Goal: Transaction & Acquisition: Purchase product/service

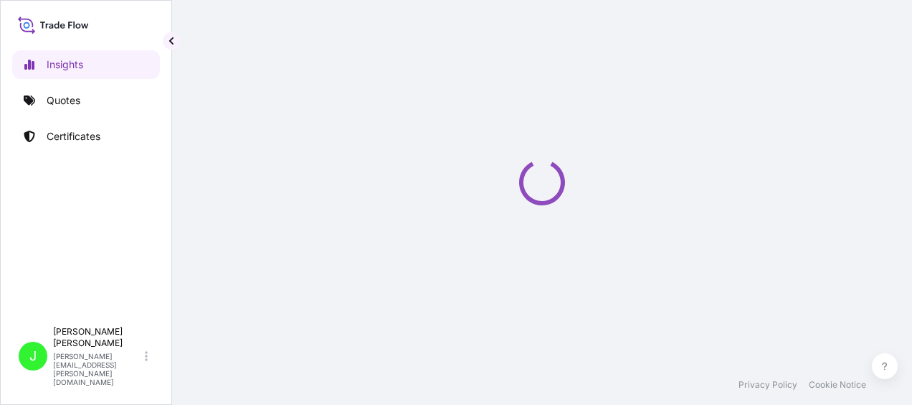
select select "2025"
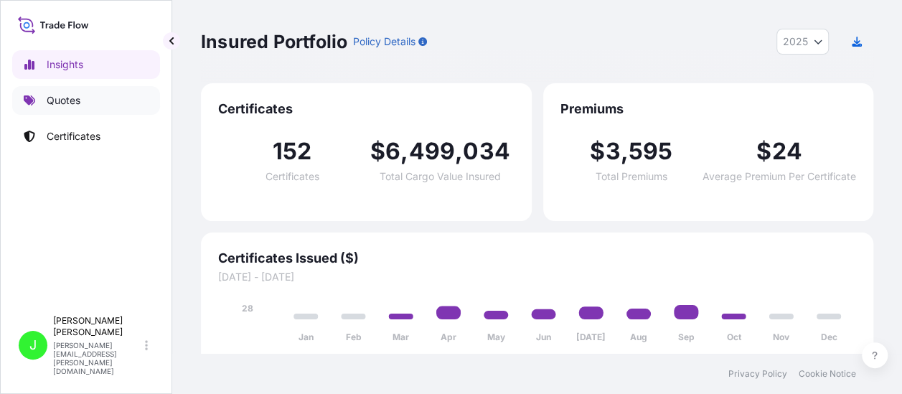
click at [62, 98] on p "Quotes" at bounding box center [64, 100] width 34 height 14
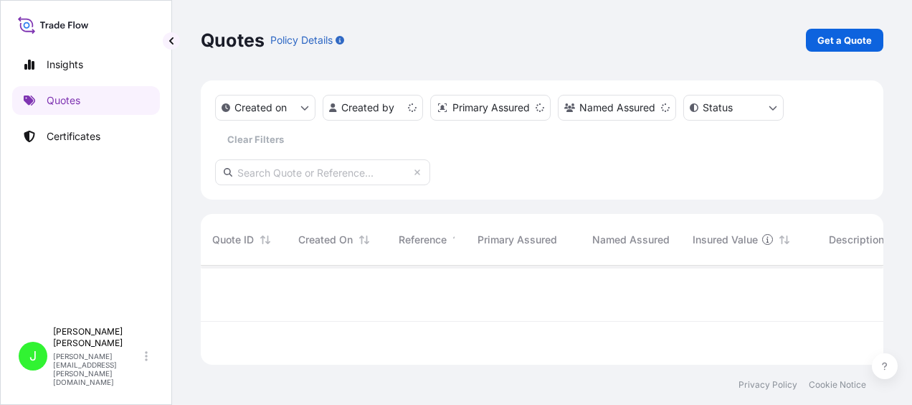
scroll to position [96, 671]
click at [850, 36] on p "Get a Quote" at bounding box center [845, 40] width 55 height 14
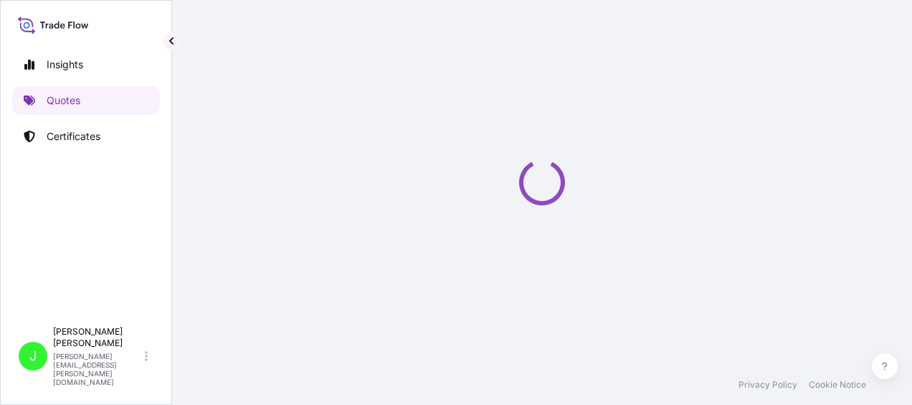
select select "Road / Inland"
select select "Sea"
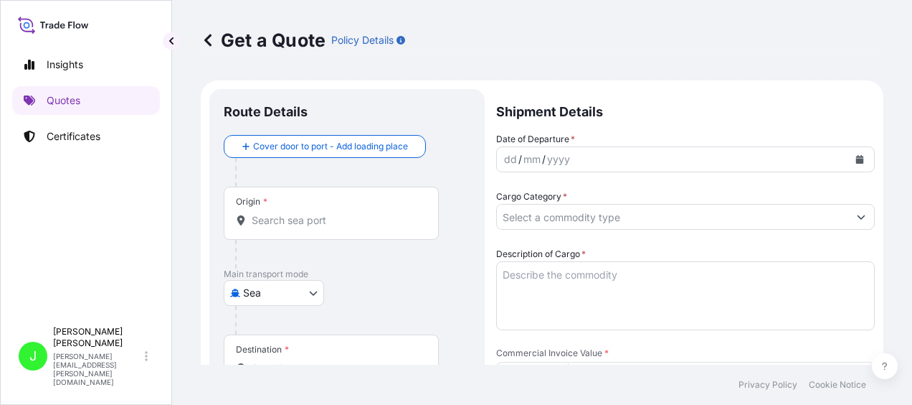
scroll to position [23, 0]
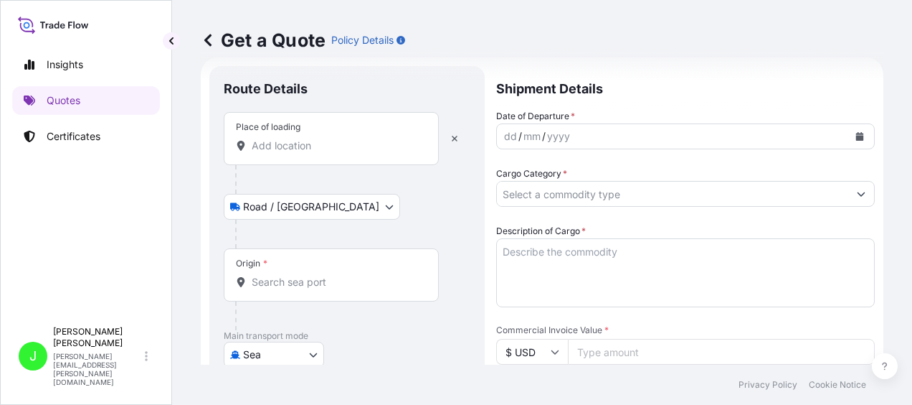
click at [303, 142] on input "Place of loading" at bounding box center [336, 145] width 169 height 14
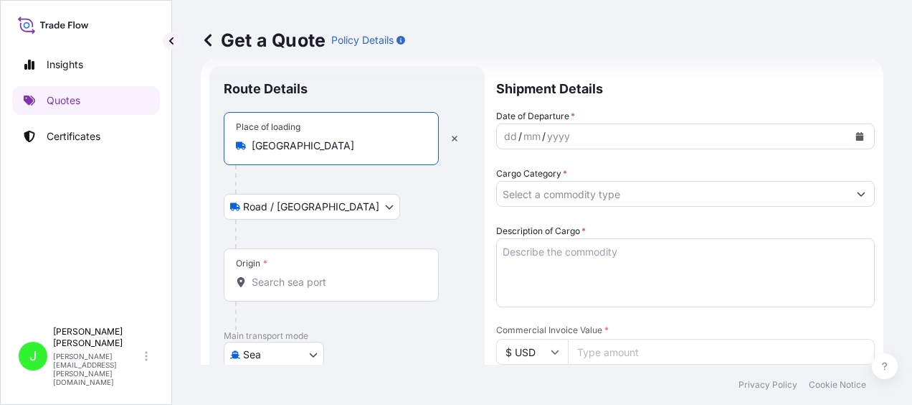
type input "Hong Kong"
click at [304, 276] on div "Place of loading Hong Kong Road / Inland Road / Inland Origin * Main transport …" at bounding box center [347, 306] width 247 height 389
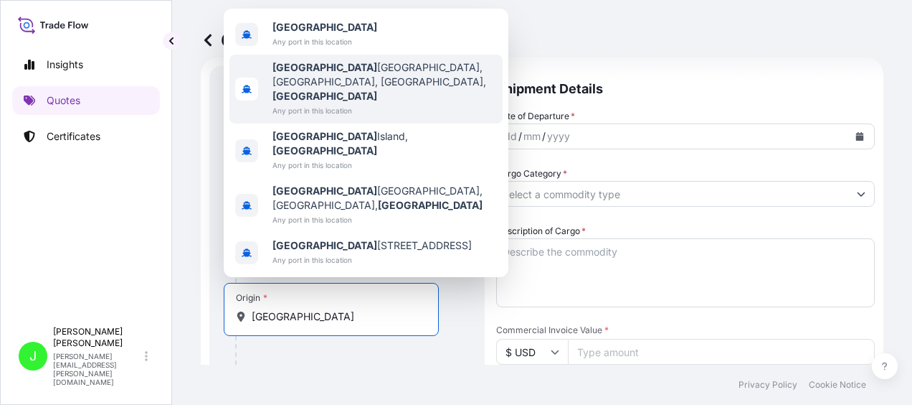
click at [288, 73] on b "Hong Kong" at bounding box center [325, 67] width 105 height 12
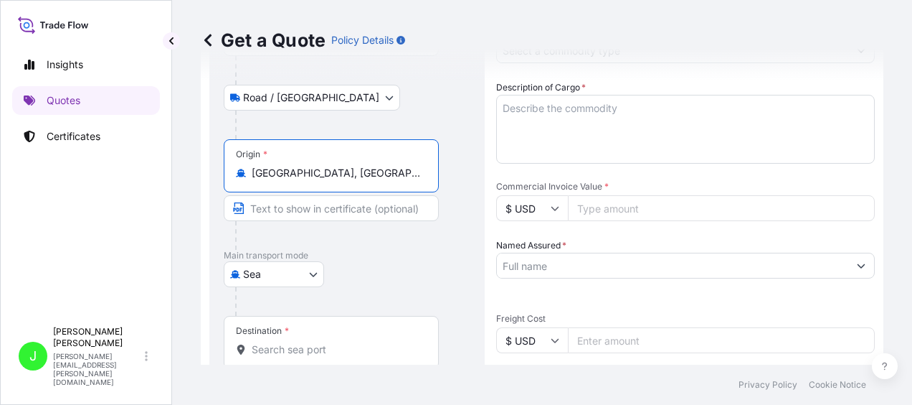
scroll to position [238, 0]
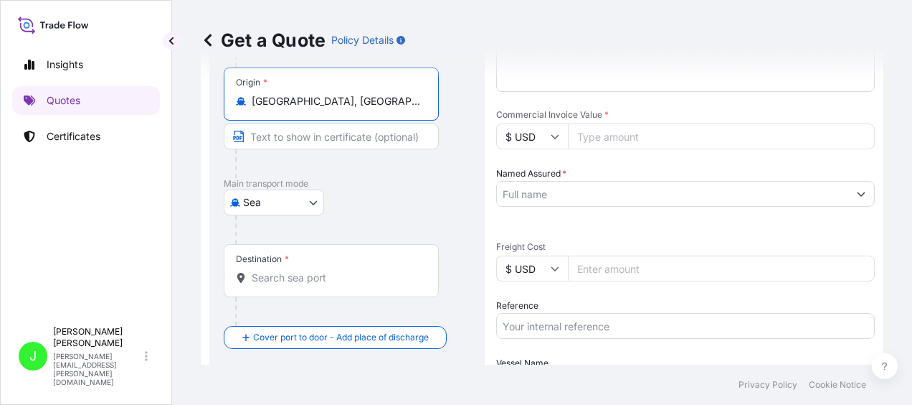
type input "Hong Kong International Airport, Sky Plaza Rd, Chek Lap Kok, Hong Kong"
click at [308, 200] on body "5 options available. Insights Quotes Certificates J Jane Solomon jane.solomon@l…" at bounding box center [456, 202] width 912 height 405
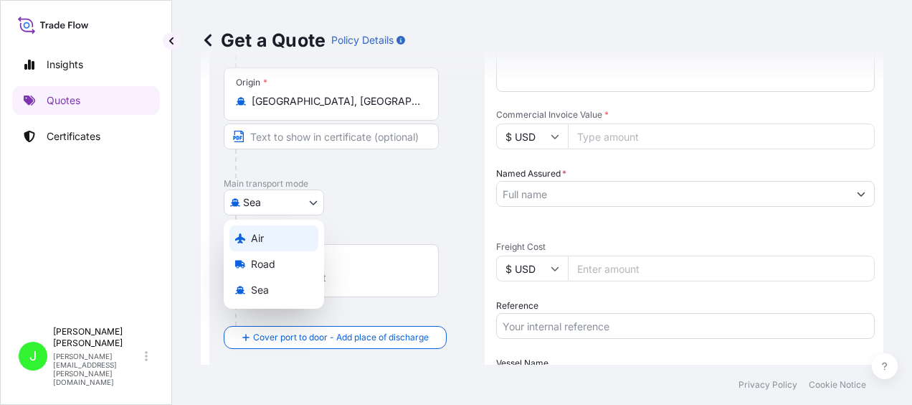
click at [260, 244] on span "Air" at bounding box center [257, 238] width 13 height 14
select select "Air"
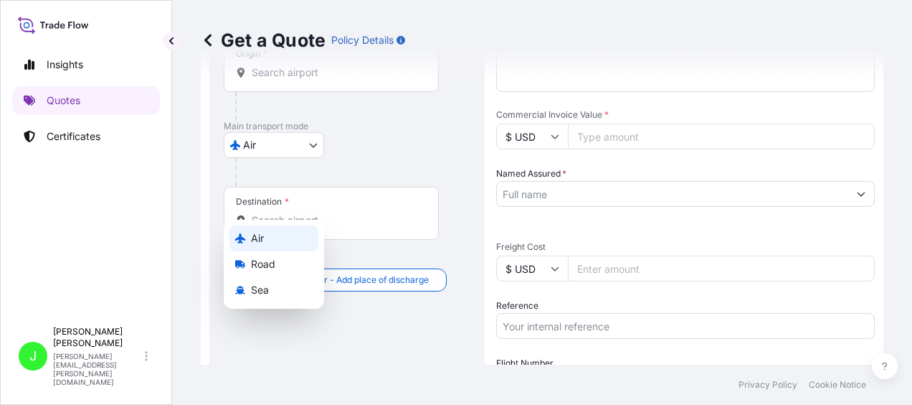
scroll to position [209, 0]
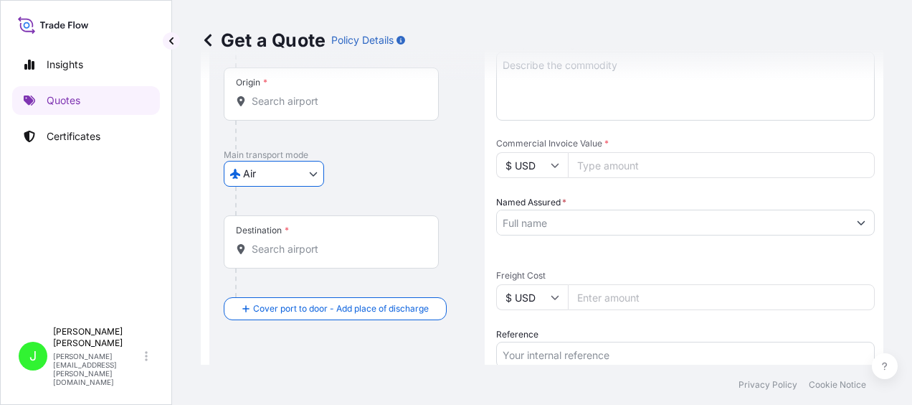
click at [306, 242] on input "Destination *" at bounding box center [336, 249] width 169 height 14
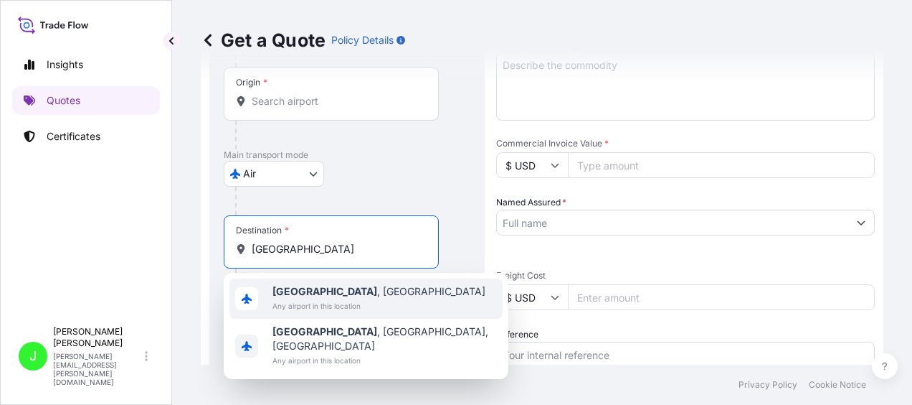
click at [284, 284] on div "Warsaw , Poland Any airport in this location" at bounding box center [366, 298] width 273 height 40
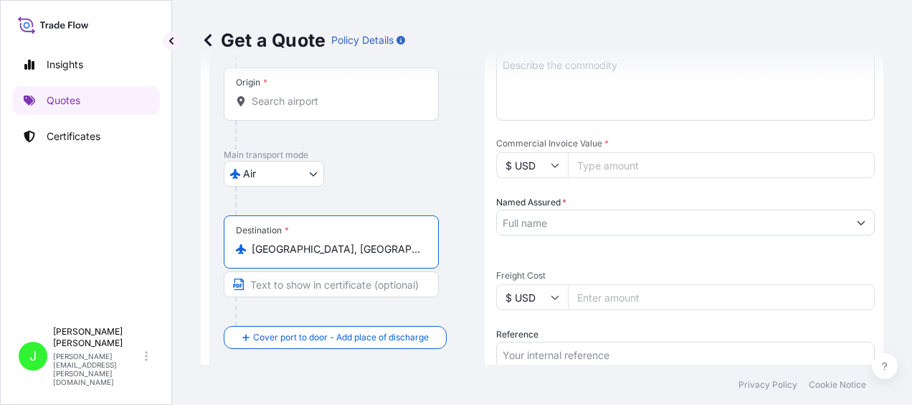
scroll to position [281, 0]
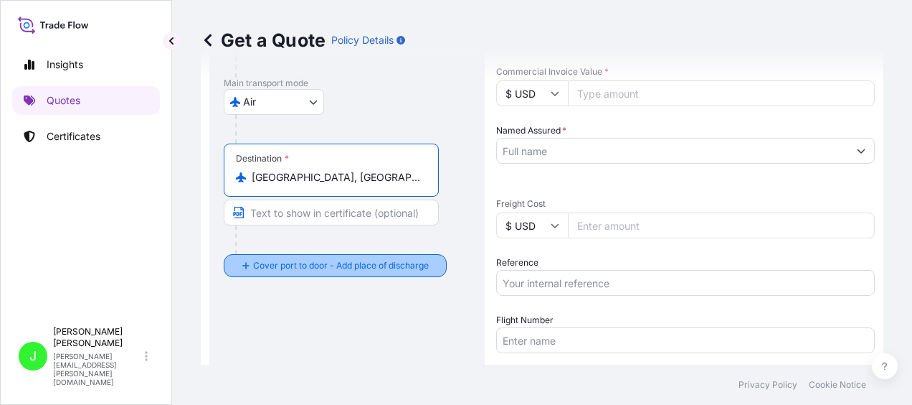
type input "Warsaw, Poland"
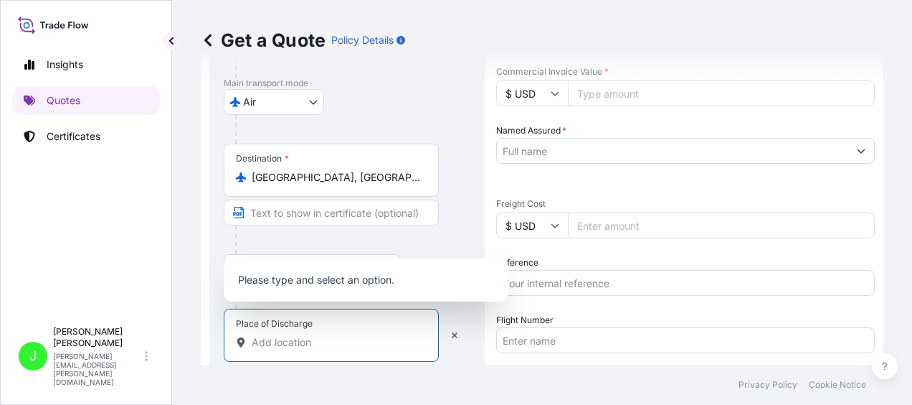
click at [275, 343] on input "Place of Discharge" at bounding box center [336, 342] width 169 height 14
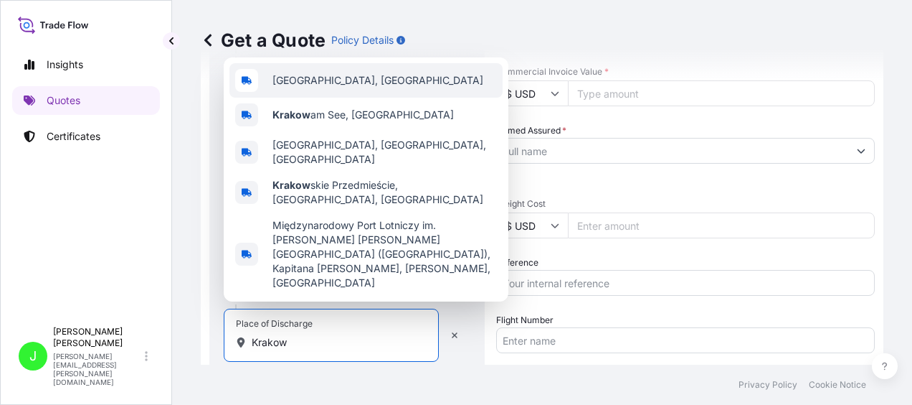
click at [304, 88] on span "Kraków, Poland" at bounding box center [378, 80] width 211 height 14
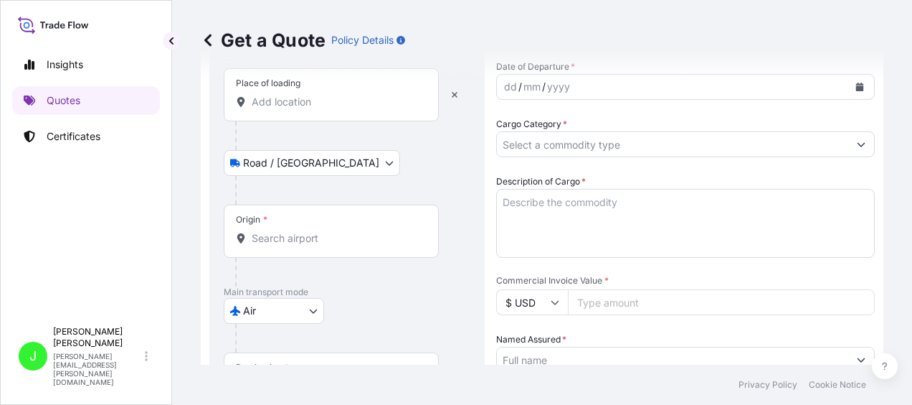
scroll to position [0, 0]
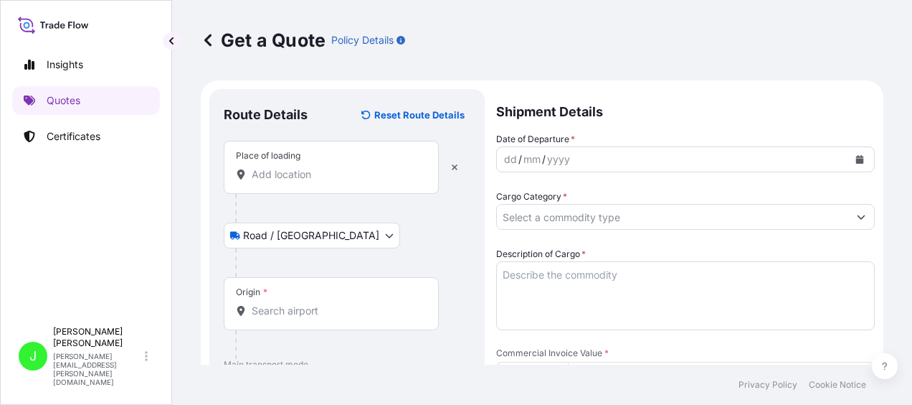
type input "Kraków, Poland"
click at [856, 158] on icon "Calendar" at bounding box center [860, 159] width 9 height 9
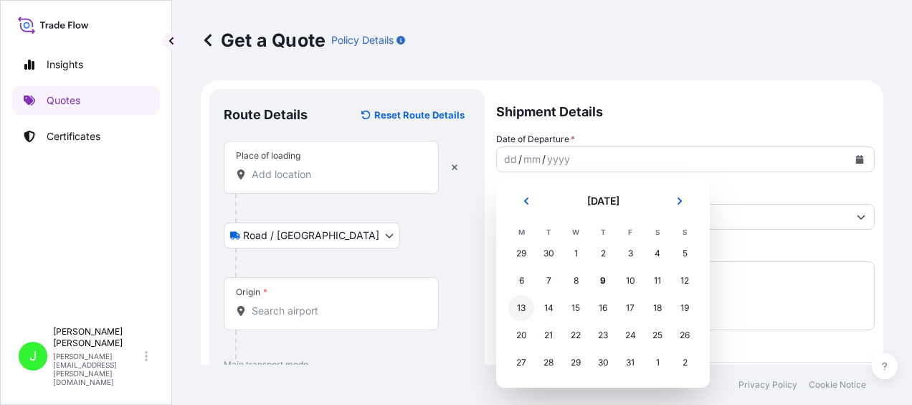
click at [525, 313] on div "13" at bounding box center [522, 308] width 26 height 26
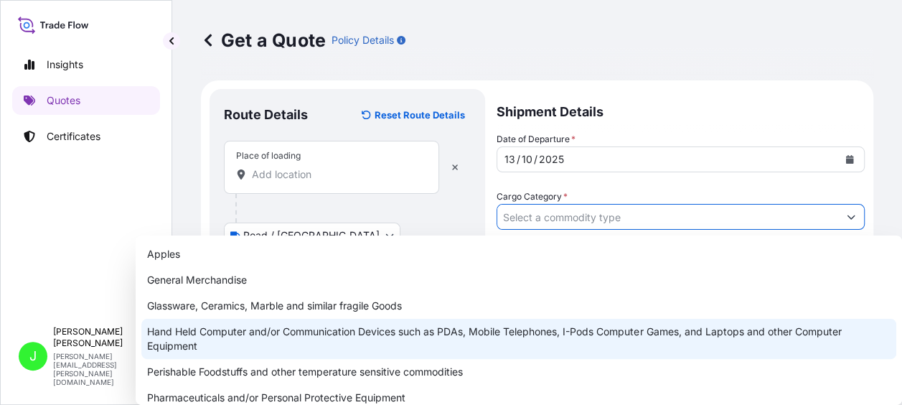
click at [178, 324] on div "Hand Held Computer and/or Communication Devices such as PDAs, Mobile Telephones…" at bounding box center [518, 338] width 755 height 40
type input "Hand Held Computer and/or Communication Devices such as PDAs, Mobile Telephones…"
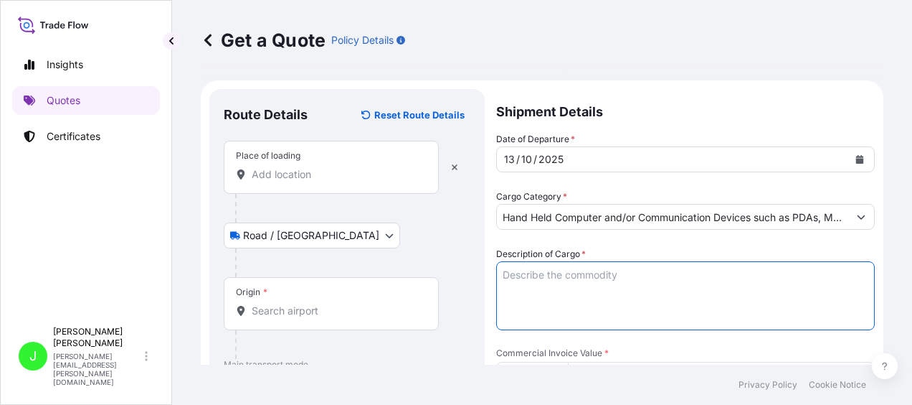
click at [539, 282] on textarea "Description of Cargo *" at bounding box center [685, 295] width 379 height 69
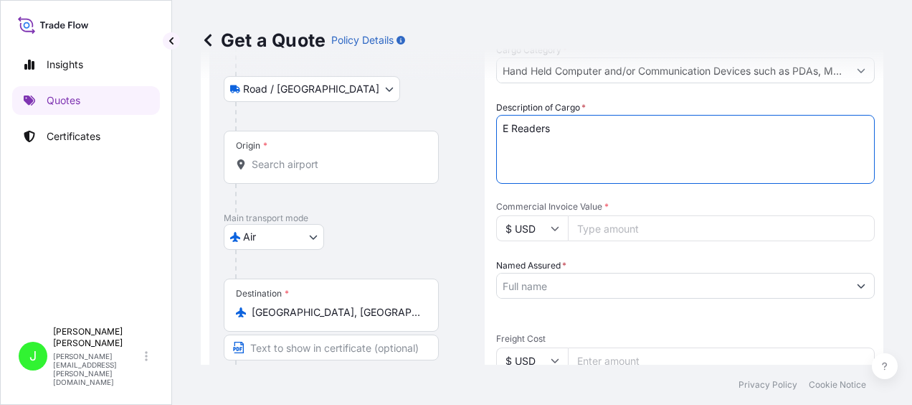
scroll to position [215, 0]
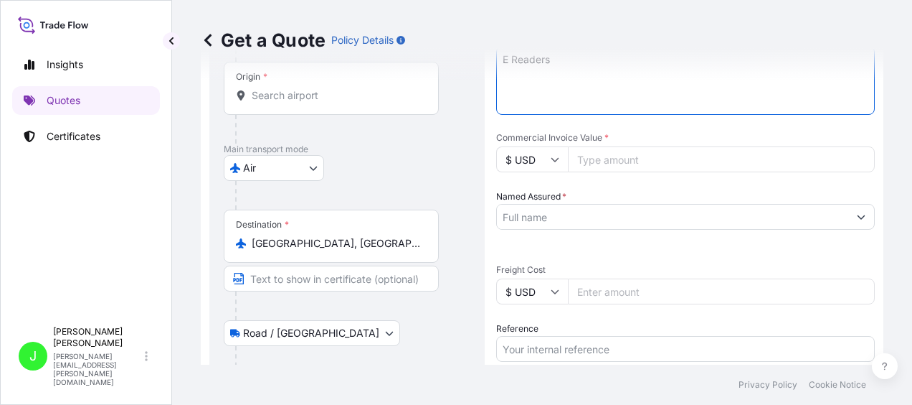
type textarea "E Readers"
click at [613, 158] on input "Commercial Invoice Value *" at bounding box center [721, 159] width 307 height 26
type input "30990"
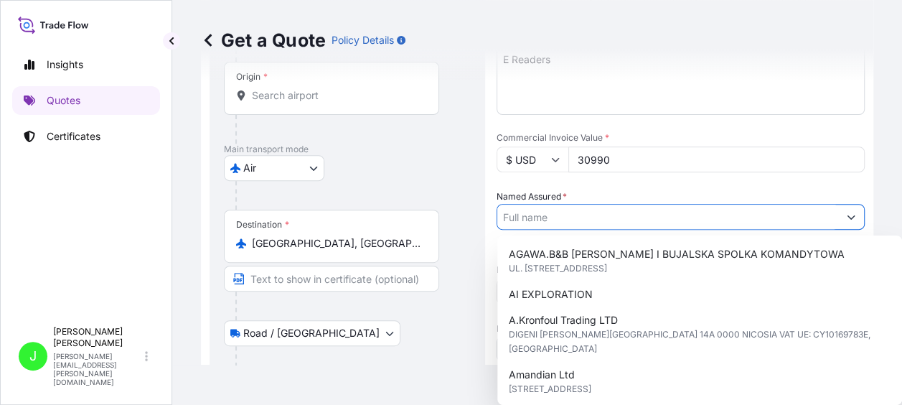
click at [555, 219] on input "Named Assured *" at bounding box center [667, 217] width 341 height 26
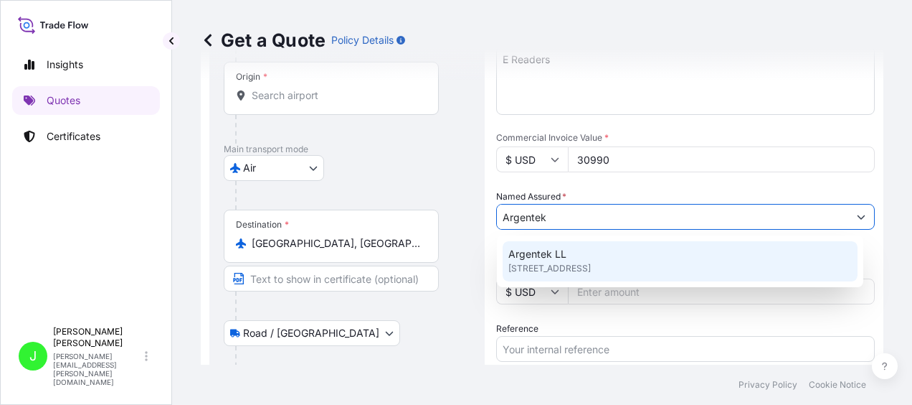
click at [559, 262] on span "CW9 7TT, CW9 7TT, Northwich, United Kingdom" at bounding box center [550, 268] width 82 height 14
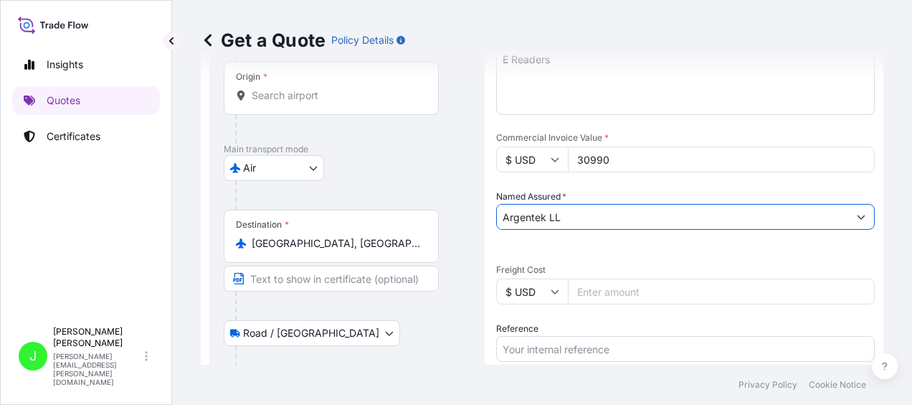
type input "Argentek LL"
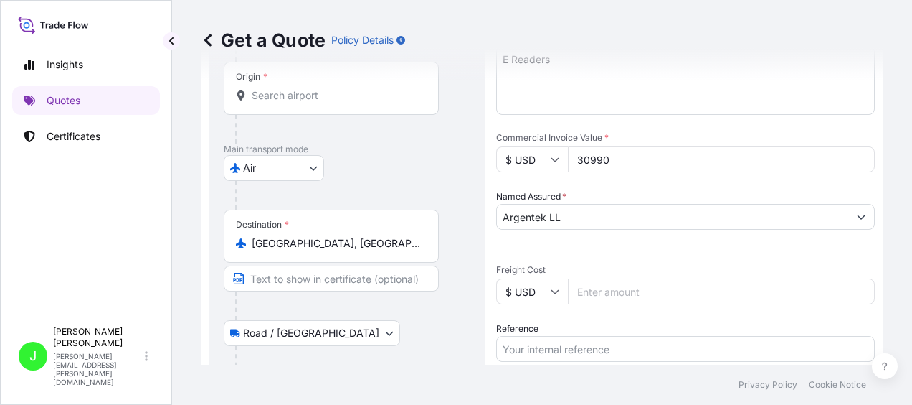
click at [554, 291] on icon at bounding box center [556, 292] width 8 height 4
click at [549, 367] on div "£ GBP" at bounding box center [532, 360] width 60 height 27
type input "£ GBP"
click at [595, 288] on input "Freight Cost" at bounding box center [721, 291] width 307 height 26
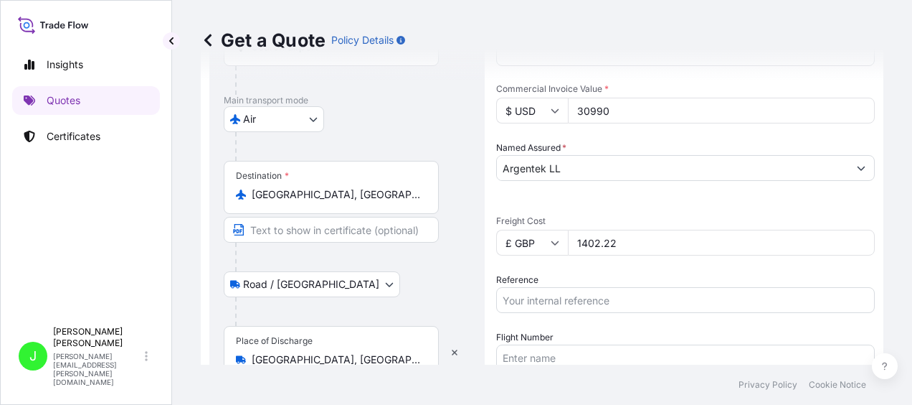
scroll to position [287, 0]
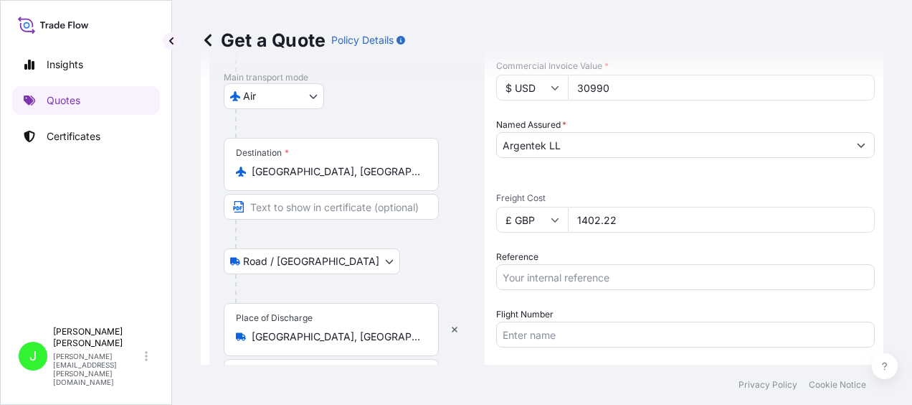
type input "1402.22"
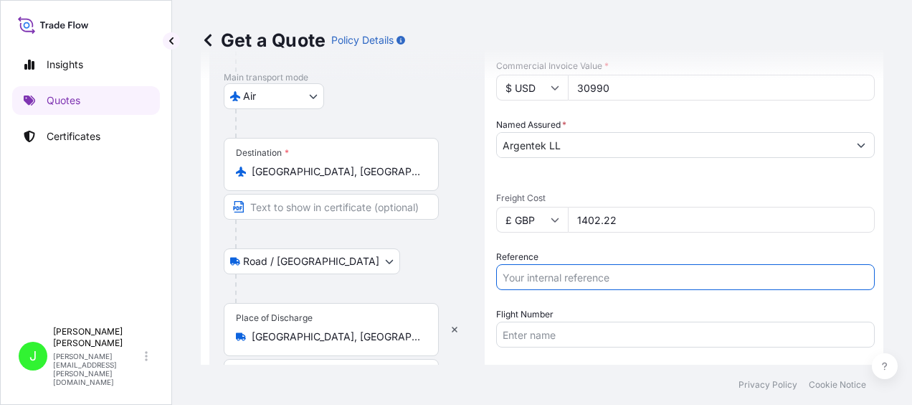
click at [583, 273] on input "Reference" at bounding box center [685, 277] width 379 height 26
type input "1390481"
click at [537, 330] on input "Flight Number" at bounding box center [685, 334] width 379 height 26
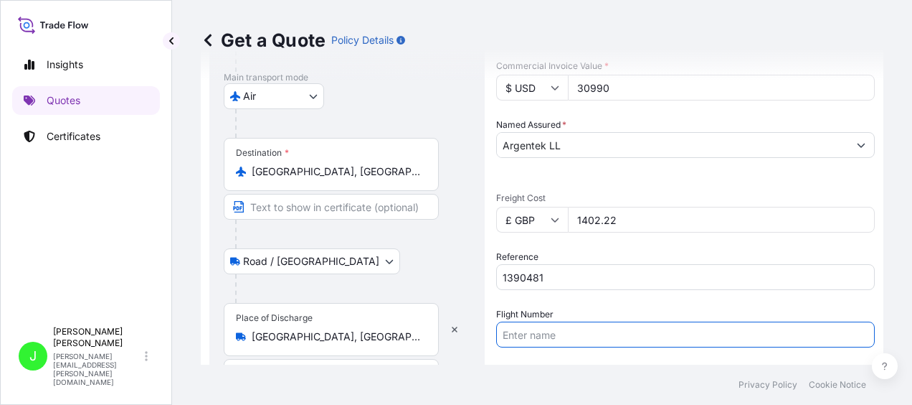
click at [516, 377] on footer "Privacy Policy Cookie Notice" at bounding box center [542, 384] width 740 height 40
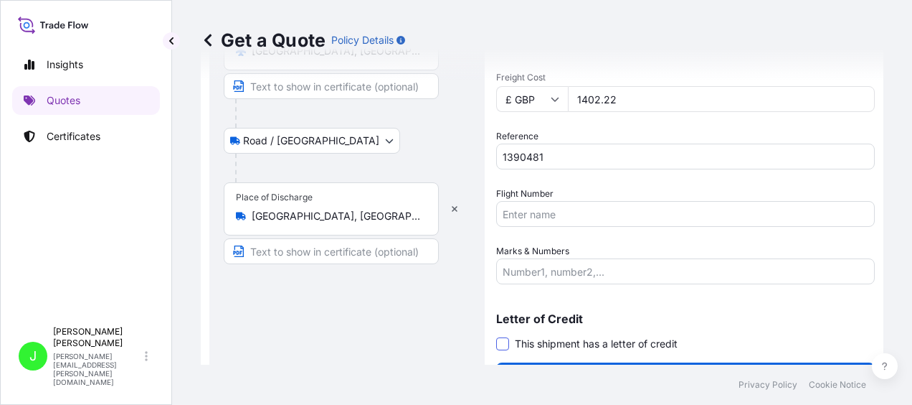
scroll to position [430, 0]
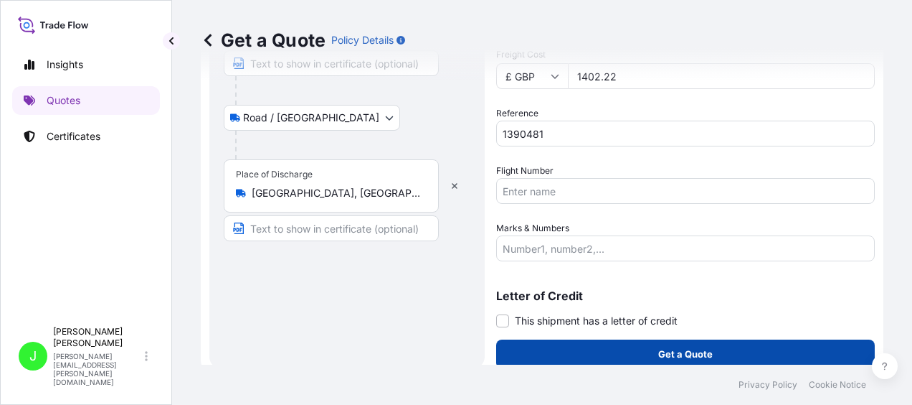
click at [626, 347] on button "Get a Quote" at bounding box center [685, 353] width 379 height 29
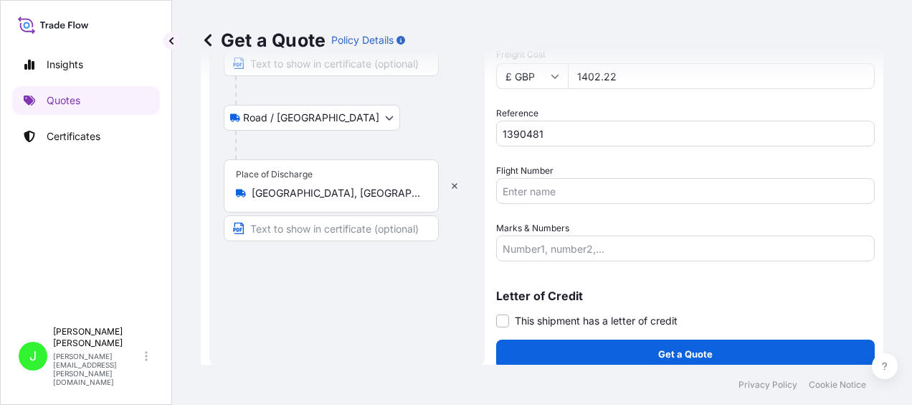
click at [643, 353] on button "Get a Quote" at bounding box center [685, 353] width 379 height 29
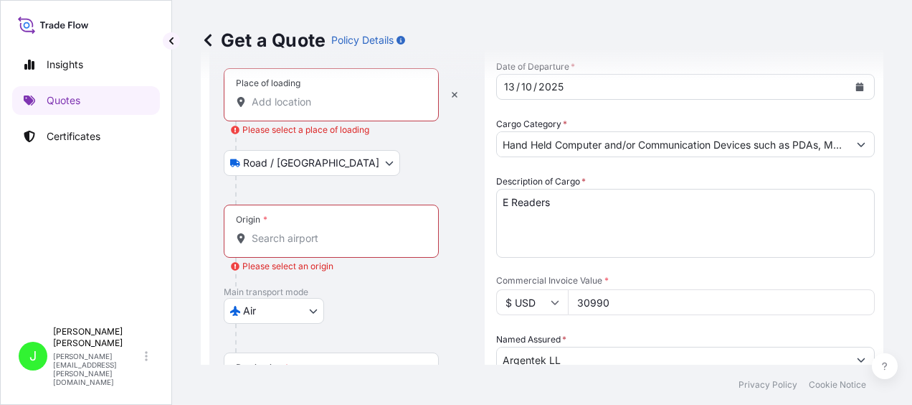
scroll to position [72, 0]
click at [263, 106] on input "Place of loading Please select a place of loading" at bounding box center [336, 102] width 169 height 14
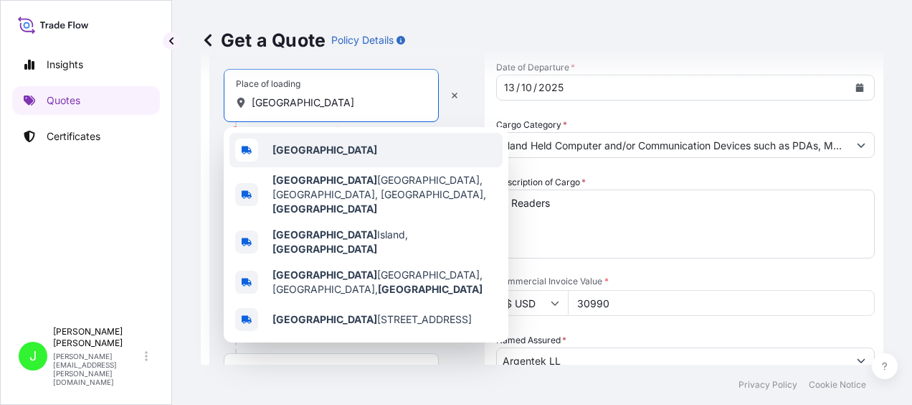
click at [312, 143] on span "Hong Kong" at bounding box center [325, 150] width 105 height 14
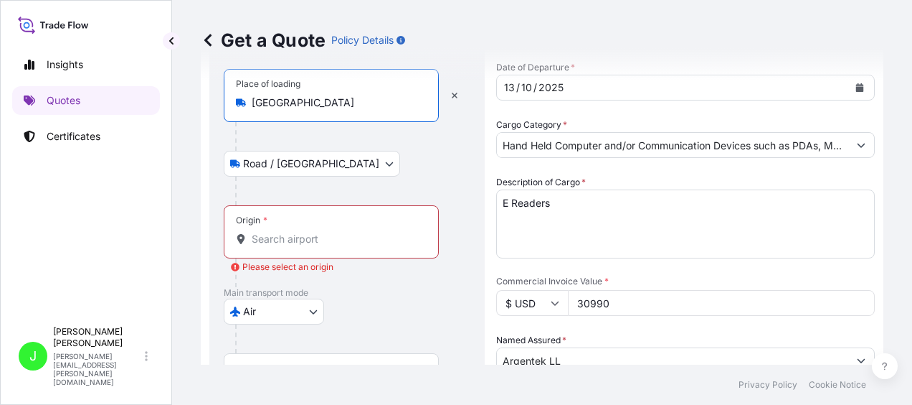
scroll to position [143, 0]
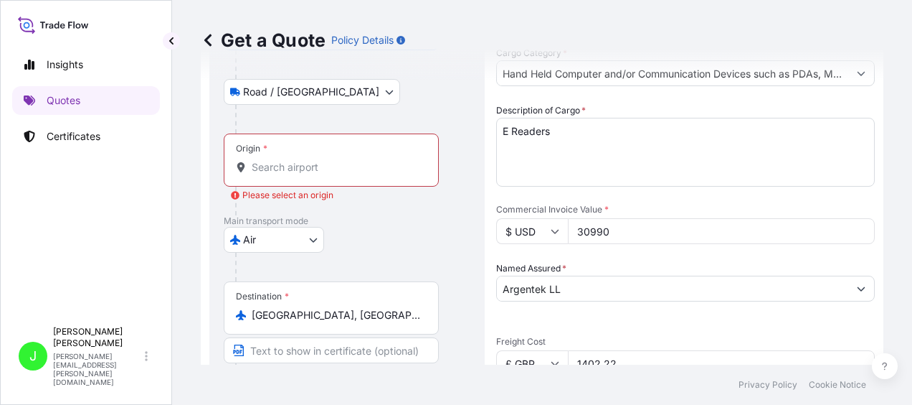
type input "Hong Kong"
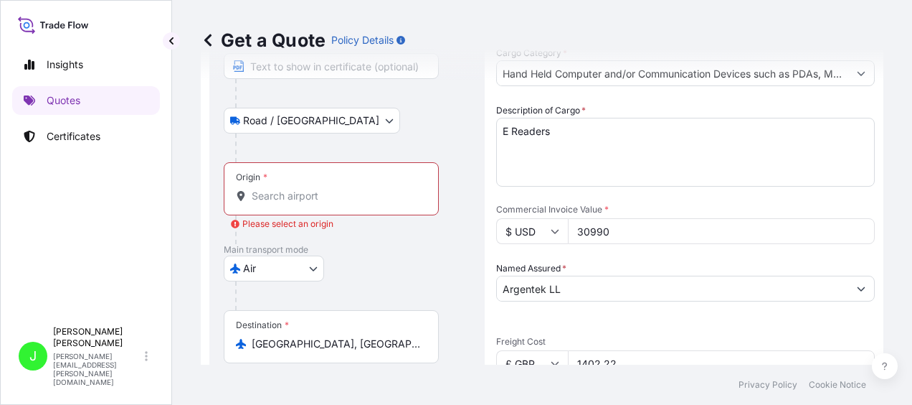
click at [339, 151] on div "Place of loading Hong Kong Road / Inland Road / Inland Origin * Please select a…" at bounding box center [347, 276] width 247 height 559
click at [316, 181] on div "Origin *" at bounding box center [331, 188] width 215 height 53
click at [316, 189] on input "Origin * Please select an origin" at bounding box center [336, 196] width 169 height 14
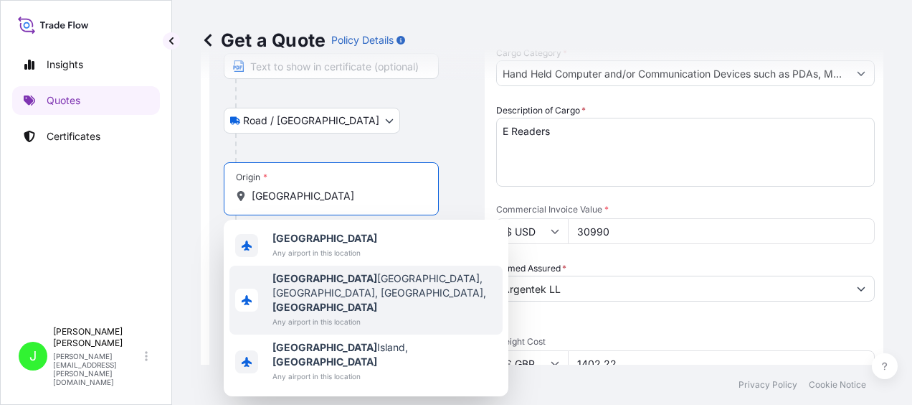
click at [306, 278] on b "Hong Kong" at bounding box center [325, 278] width 105 height 12
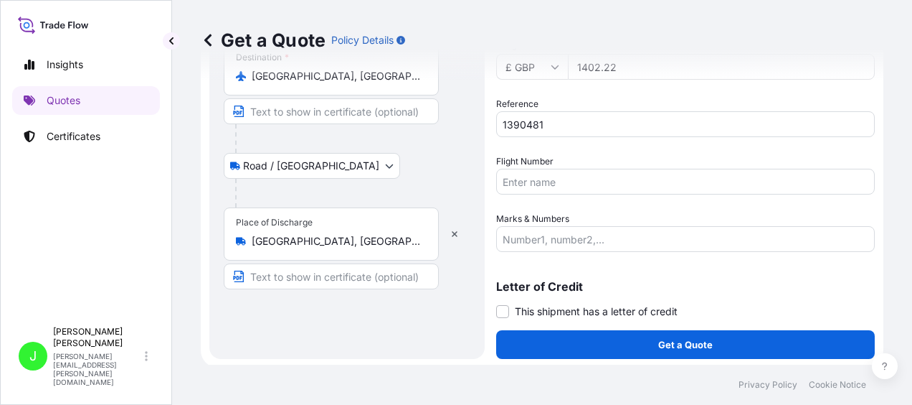
scroll to position [442, 0]
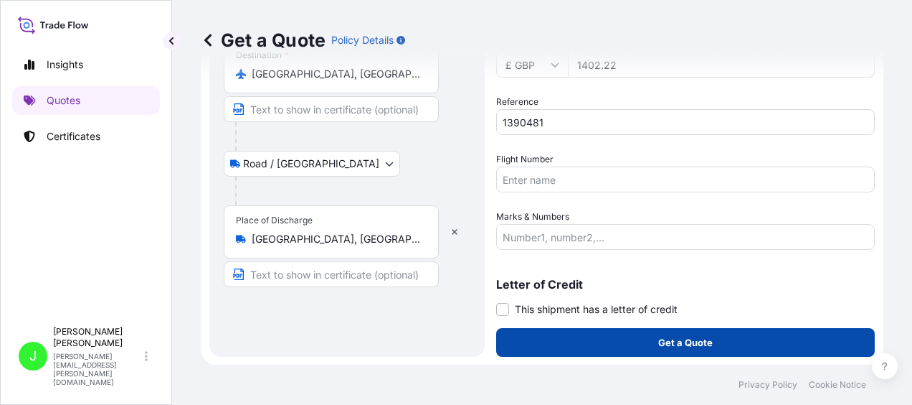
type input "Hong Kong International Airport, Sky Plaza Rd, Chek Lap Kok, Hong Kong"
click at [674, 344] on p "Get a Quote" at bounding box center [685, 342] width 55 height 14
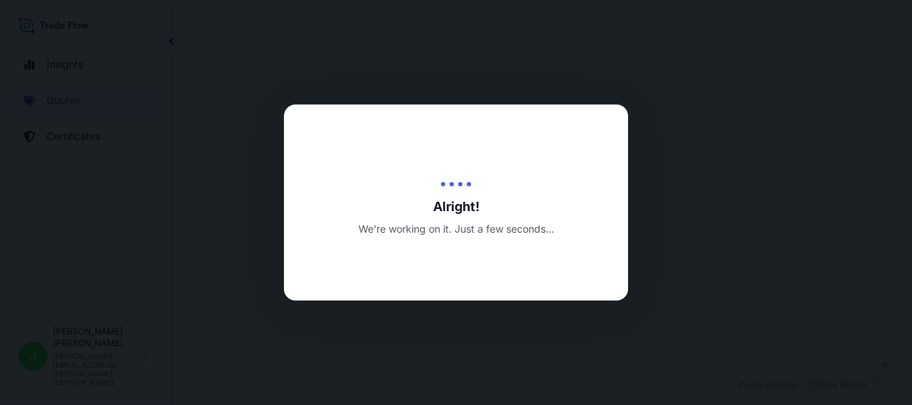
select select "Road / Inland"
select select "Air"
select select "Road / Inland"
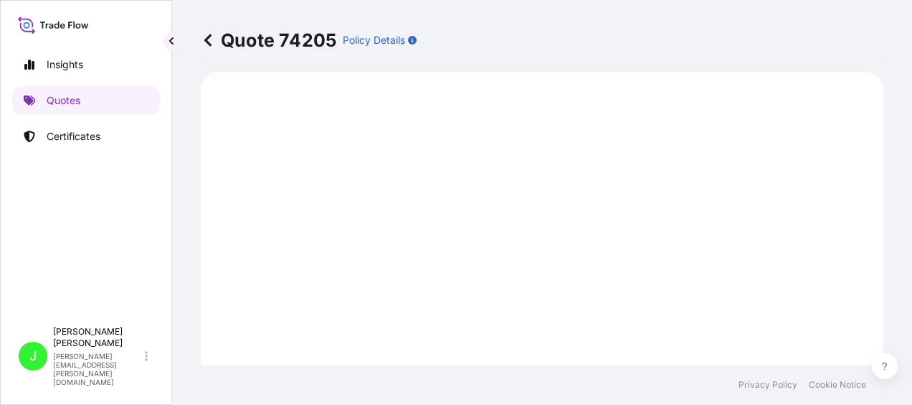
scroll to position [605, 0]
